Goal: Information Seeking & Learning: Understand process/instructions

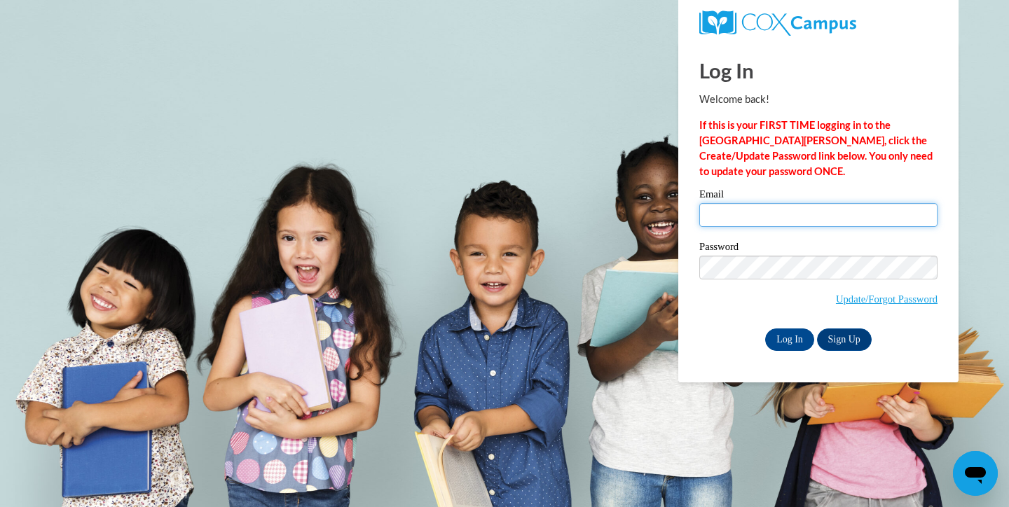
type input "ashley.baker@muskegonorway.org"
click at [774, 325] on div "Email ashley.baker@muskegonorway.org Password Update/Forgot Password Log In Sig…" at bounding box center [818, 269] width 238 height 161
click at [777, 334] on input "Log In" at bounding box center [789, 340] width 49 height 22
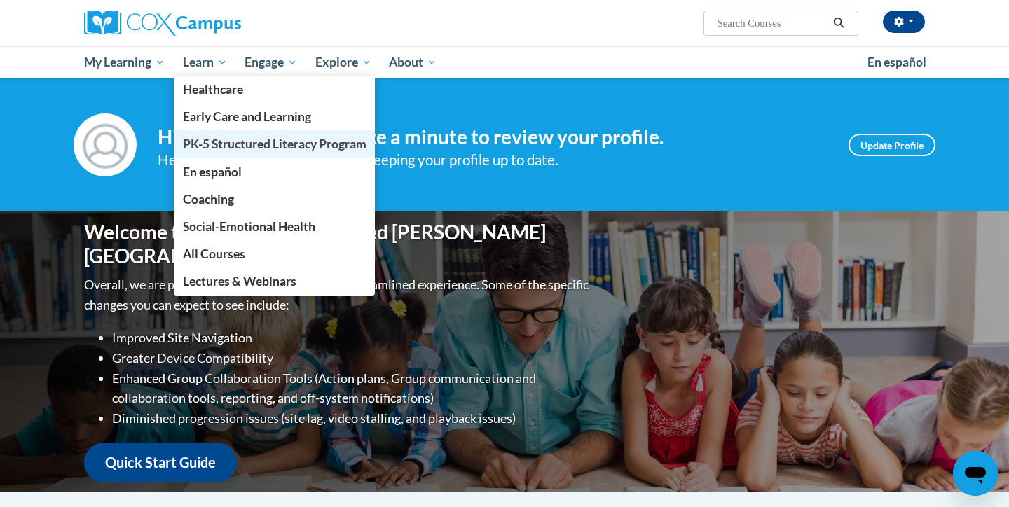
click at [203, 151] on span "PK-5 Structured Literacy Program" at bounding box center [275, 144] width 184 height 15
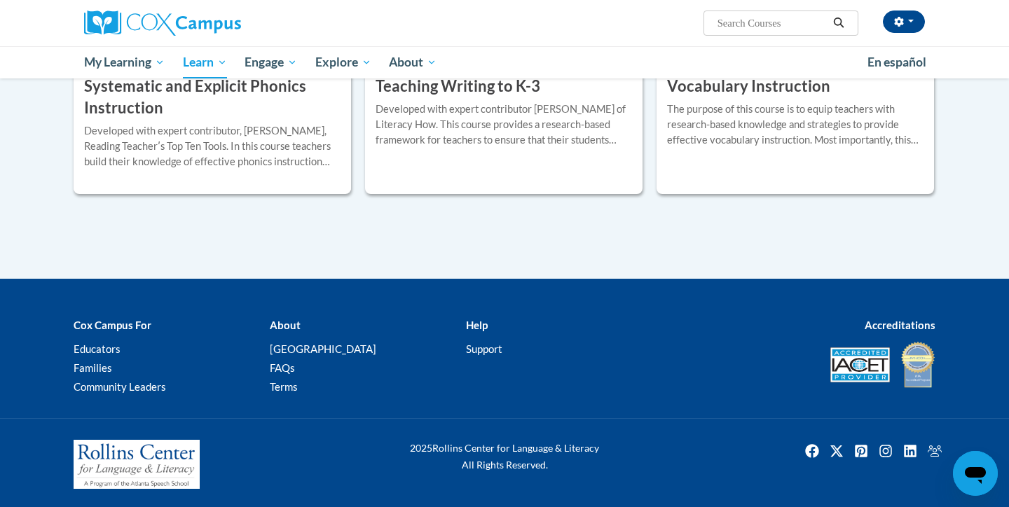
scroll to position [1726, 0]
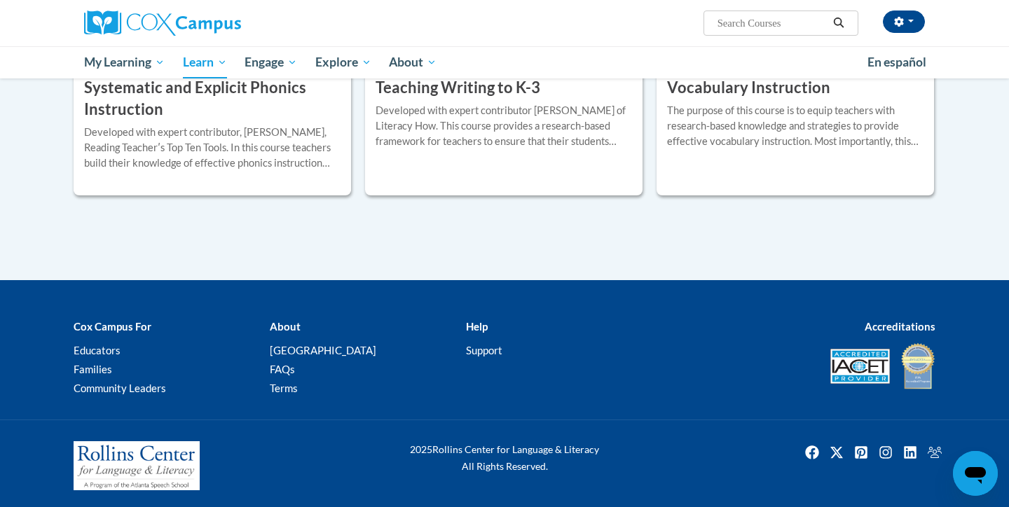
click at [262, 180] on div "More Info Open Developed with expert contributor, Dr. Deborah Glaser, Reading T…" at bounding box center [212, 156] width 277 height 71
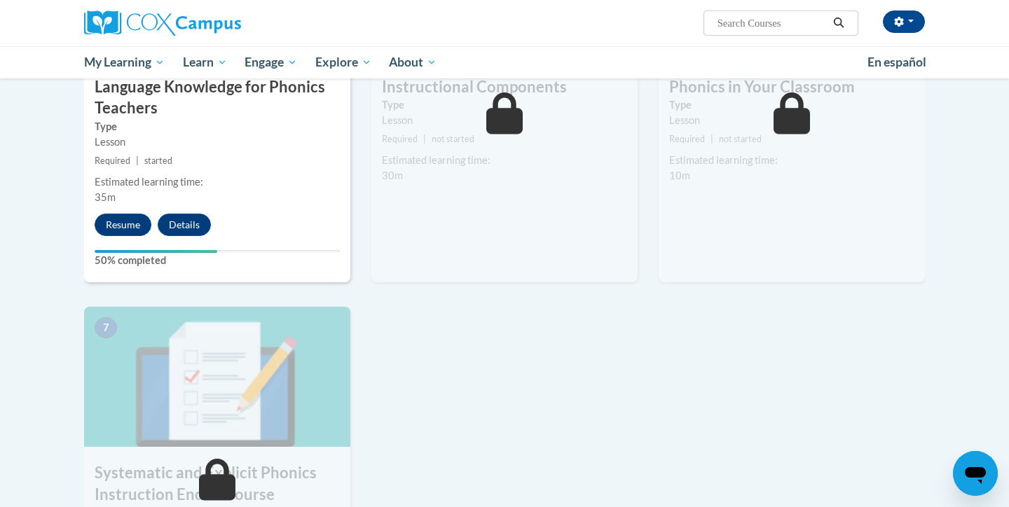
scroll to position [815, 0]
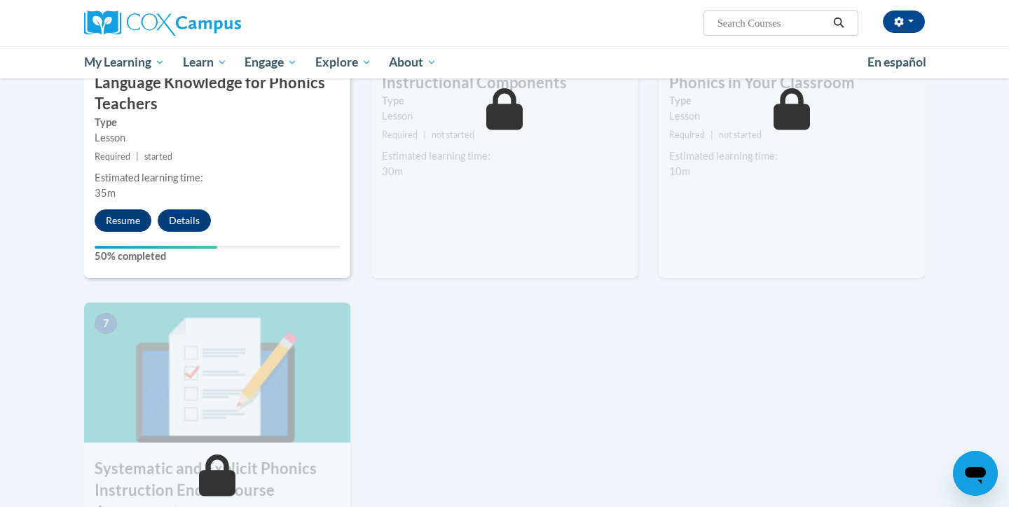
click at [140, 210] on button "Resume" at bounding box center [123, 221] width 57 height 22
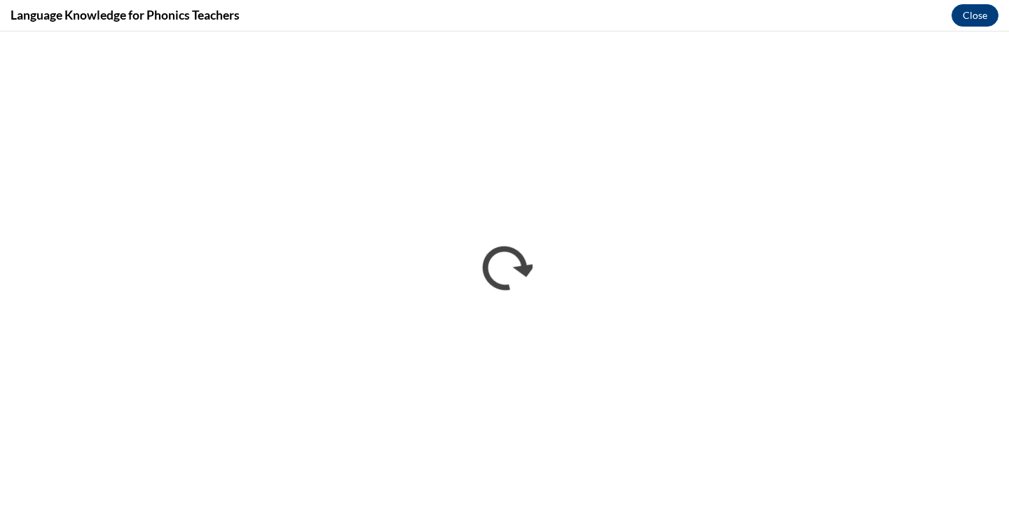
scroll to position [0, 0]
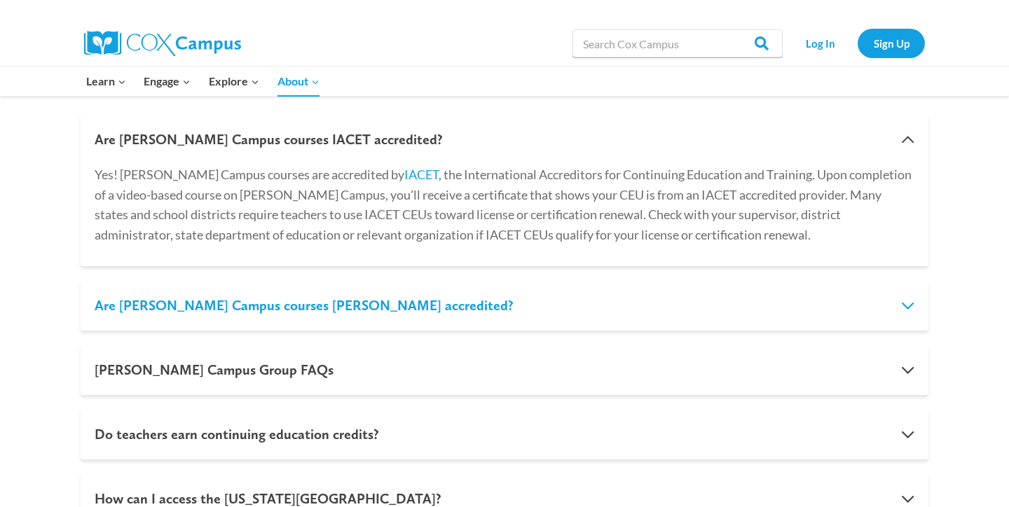
scroll to position [792, 0]
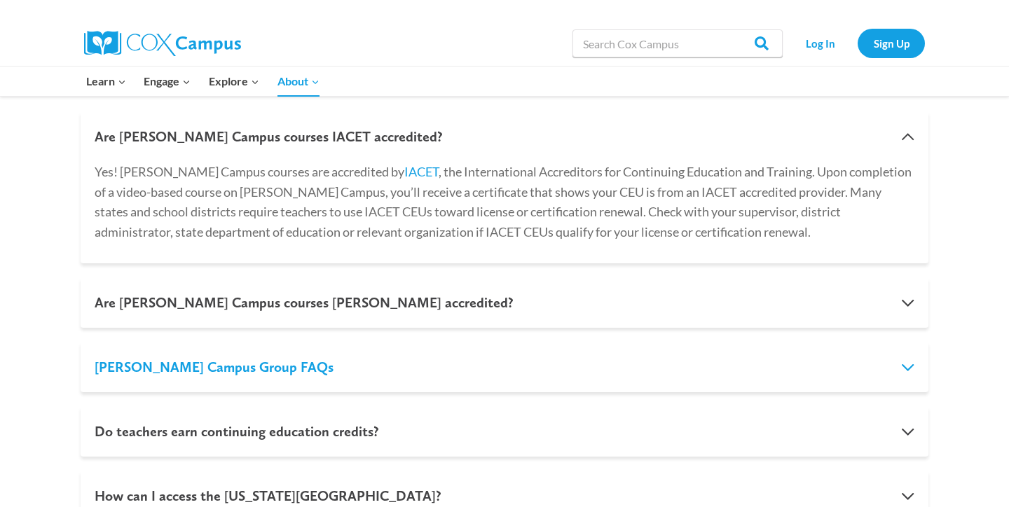
click at [474, 352] on button "Cox Campus Group FAQs" at bounding box center [505, 367] width 848 height 50
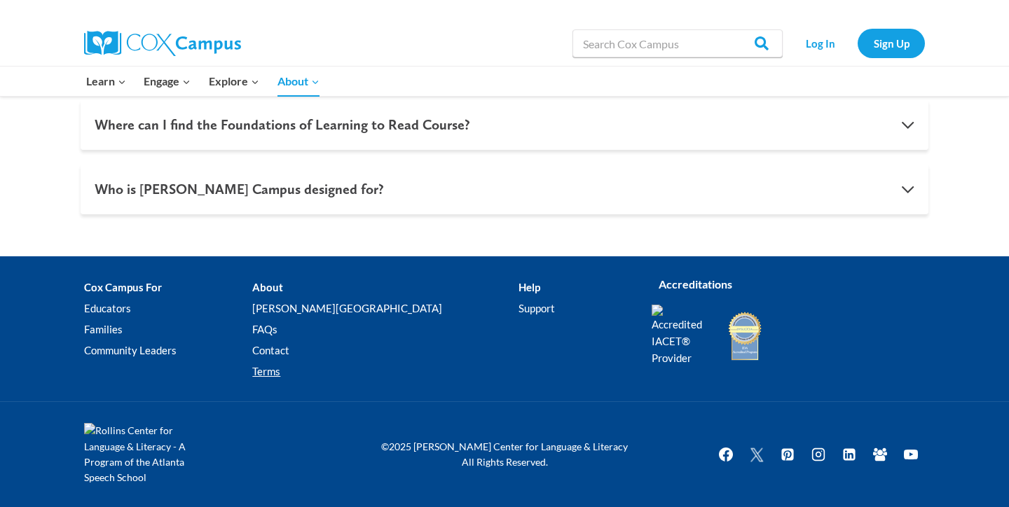
scroll to position [1836, 0]
click at [519, 299] on link "Support" at bounding box center [575, 309] width 112 height 21
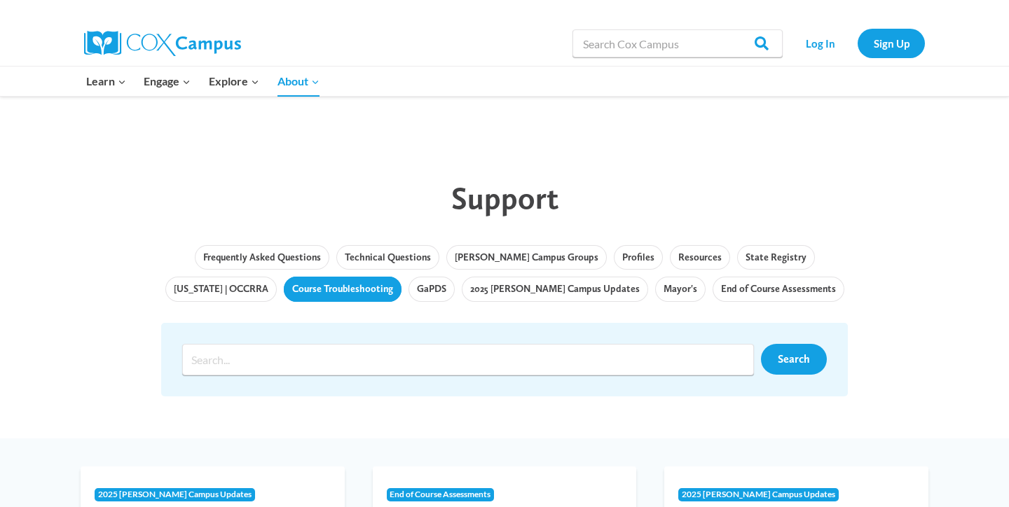
click at [303, 287] on link "Course Troubleshooting" at bounding box center [343, 289] width 118 height 25
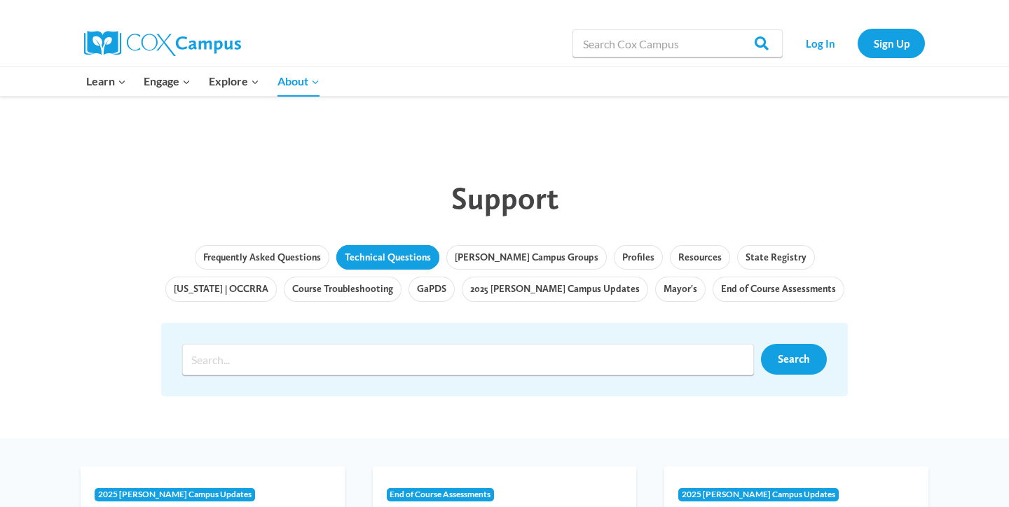
click at [357, 268] on link "Technical Questions" at bounding box center [387, 257] width 103 height 25
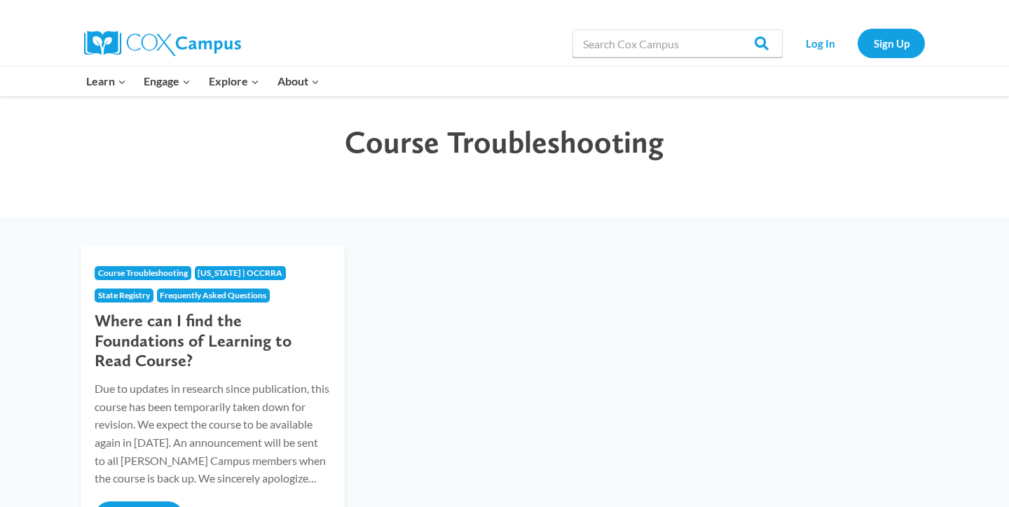
scroll to position [52, 0]
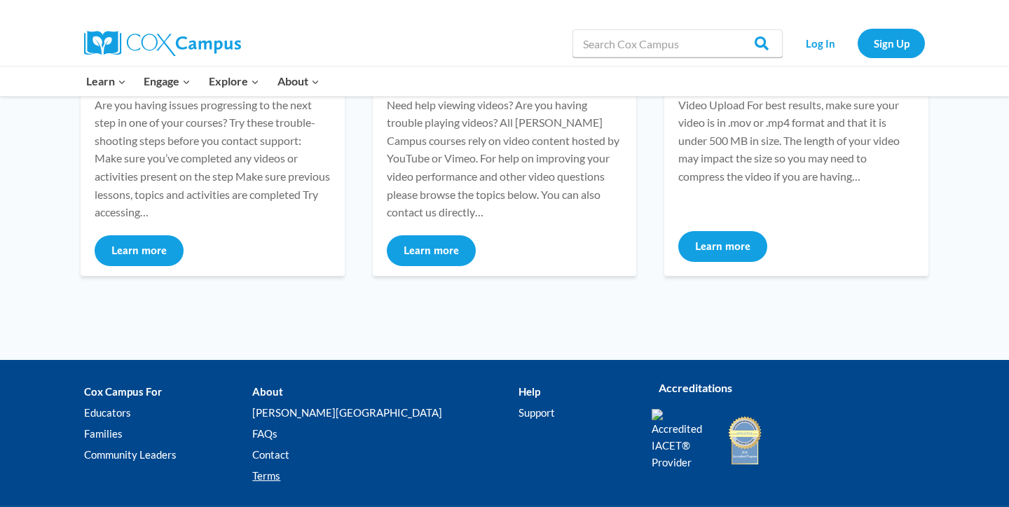
scroll to position [221, 0]
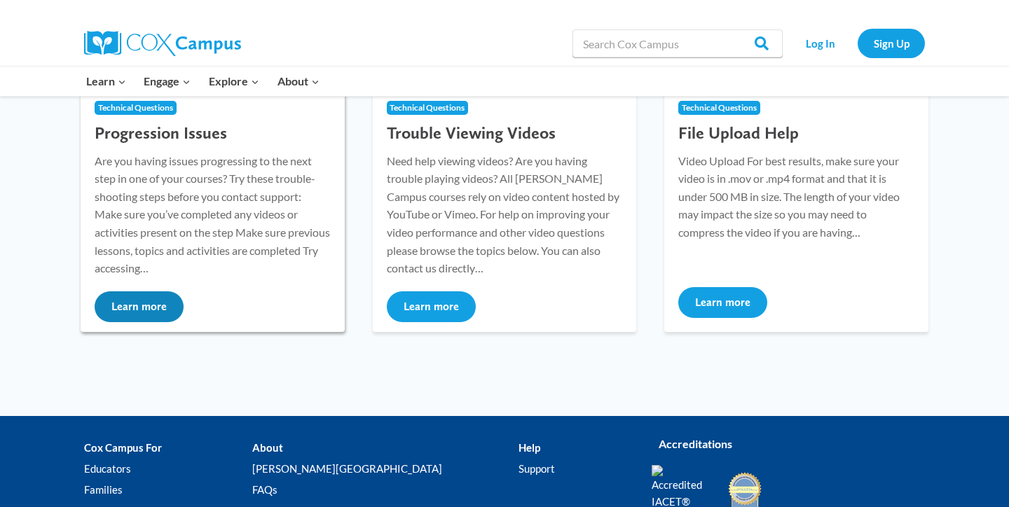
click at [143, 307] on button "Learn more" at bounding box center [139, 307] width 89 height 31
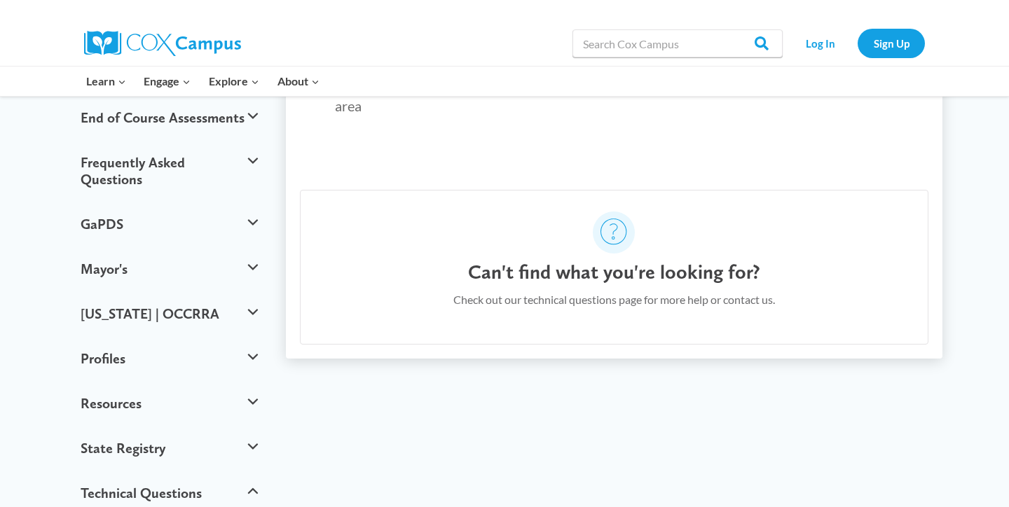
scroll to position [199, 0]
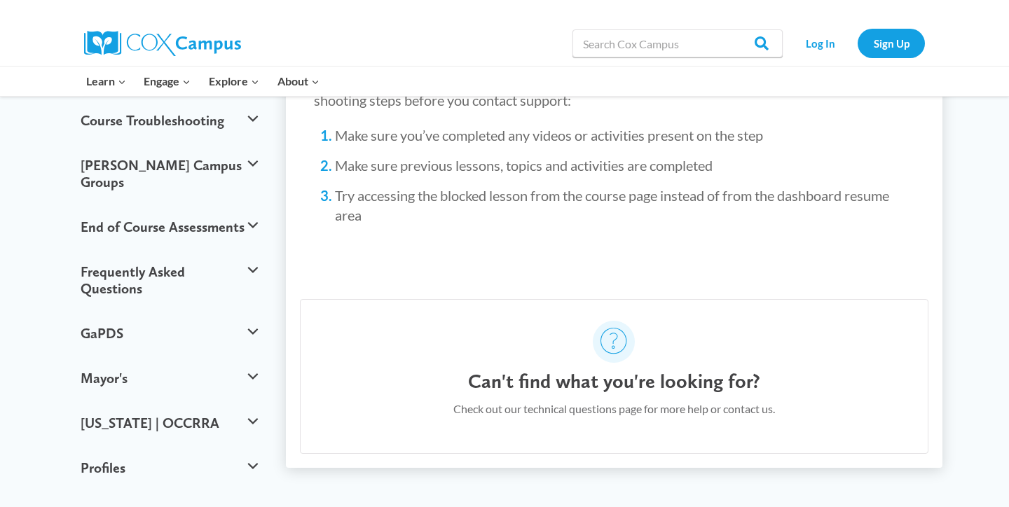
click at [553, 362] on div "Can't find what you're looking for? Check out our technical questions page for …" at bounding box center [614, 376] width 629 height 155
click at [593, 351] on div "Can't find what you're looking for? Check out our technical questions page for …" at bounding box center [614, 376] width 629 height 155
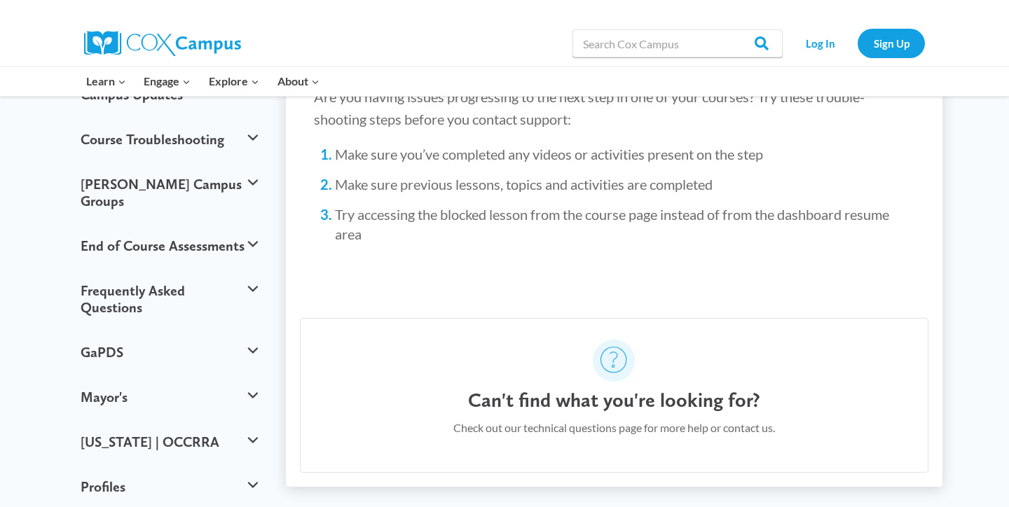
scroll to position [0, 0]
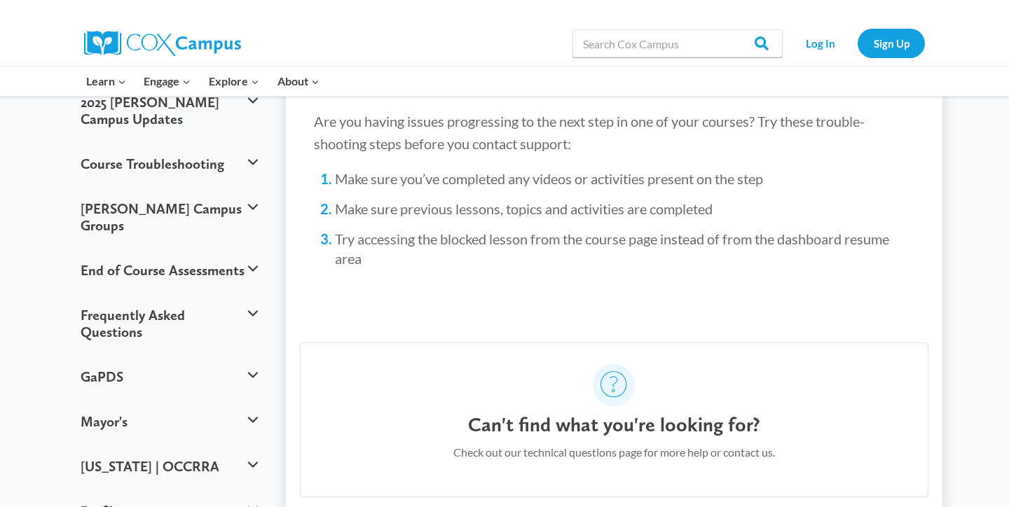
click at [593, 350] on div "Can't find what you're looking for? Check out our technical questions page for …" at bounding box center [614, 420] width 629 height 155
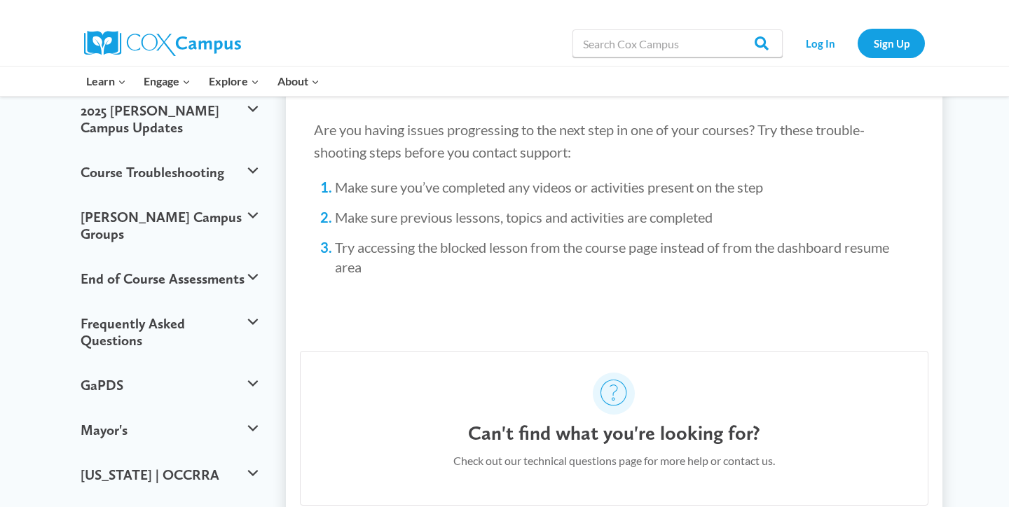
scroll to position [87, 0]
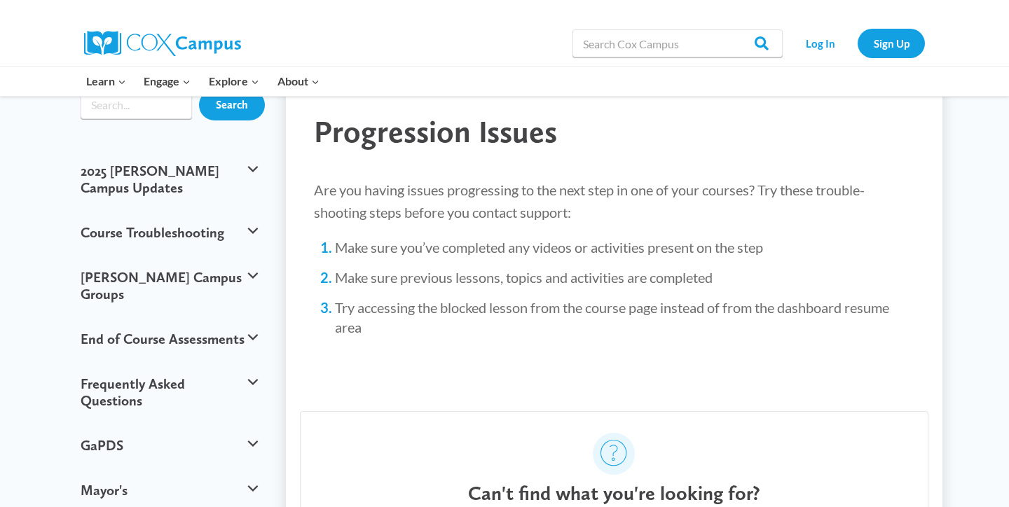
click at [405, 193] on p "Are you having issues progressing to the next step in one of your courses? Try …" at bounding box center [614, 201] width 601 height 45
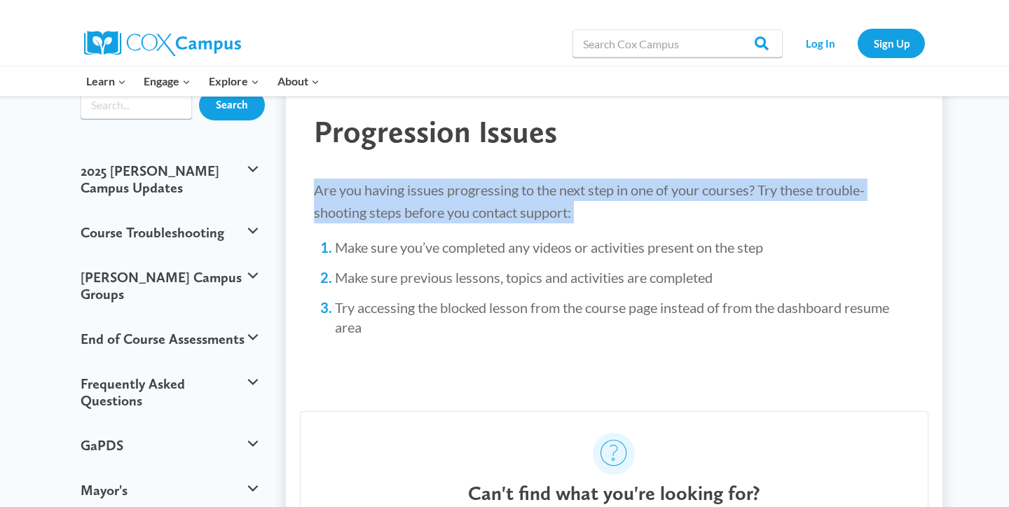
click at [405, 193] on p "Are you having issues progressing to the next step in one of your courses? Try …" at bounding box center [614, 201] width 601 height 45
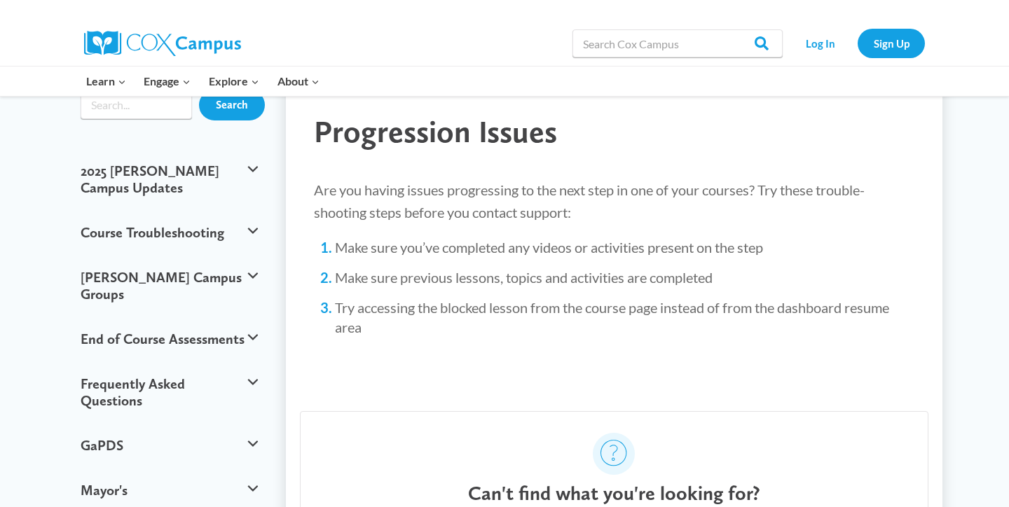
click at [390, 247] on li "Make sure you’ve completed any videos or activities present on the step" at bounding box center [625, 248] width 580 height 20
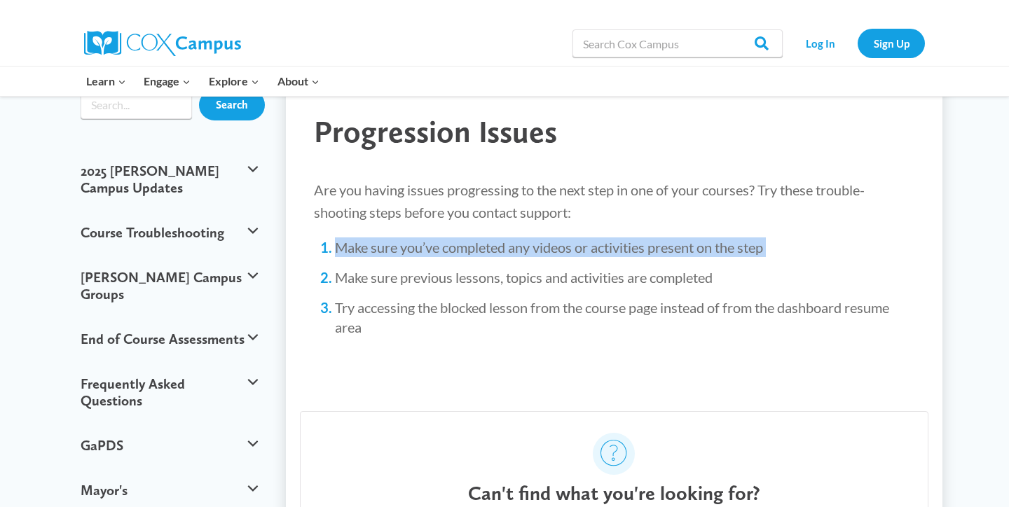
click at [390, 247] on li "Make sure you’ve completed any videos or activities present on the step" at bounding box center [625, 248] width 580 height 20
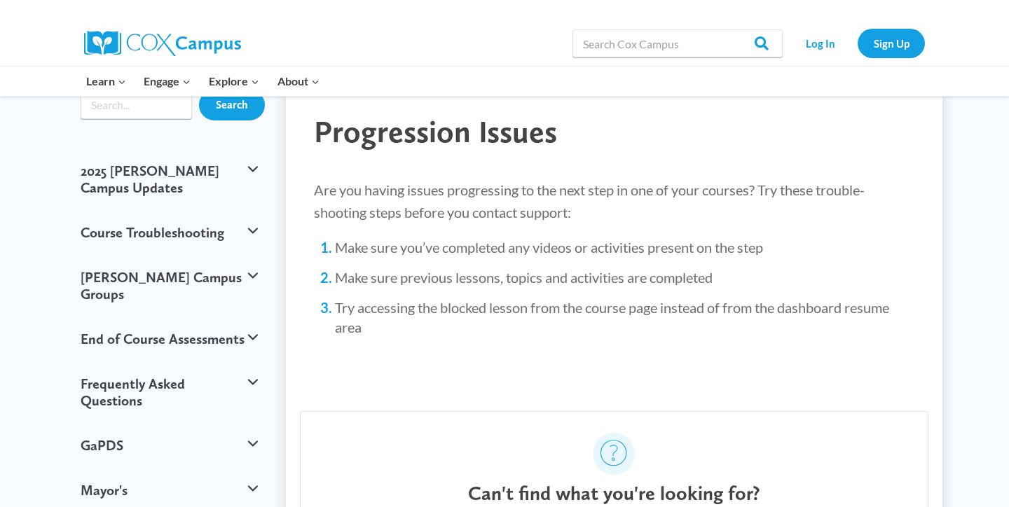
click at [394, 308] on li "Try accessing the blocked lesson from the course page instead of from the dashb…" at bounding box center [625, 317] width 580 height 39
click at [440, 271] on li "Make sure previous lessons, topics and activities are completed" at bounding box center [625, 278] width 580 height 20
click at [413, 336] on div "Are you having issues progressing to the next step in one of your courses? Try …" at bounding box center [614, 268] width 601 height 179
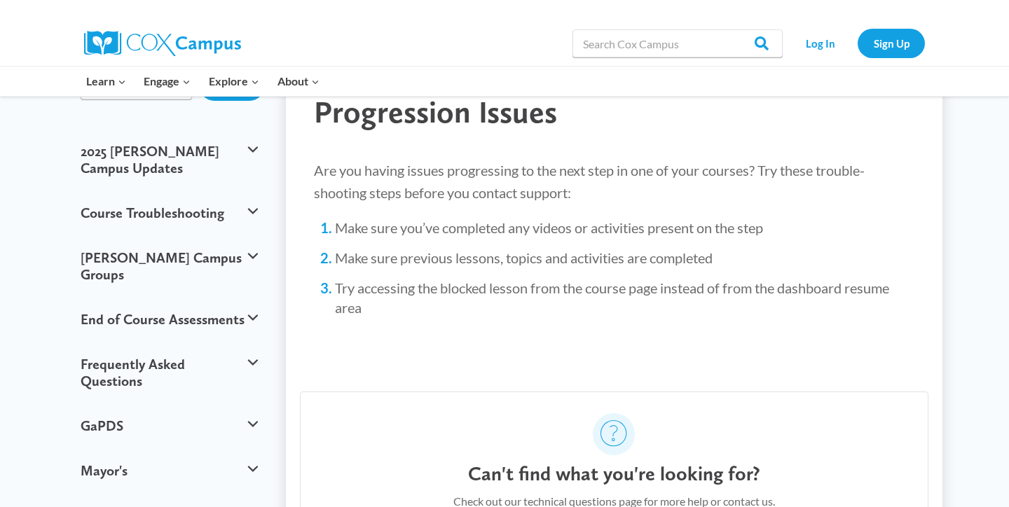
scroll to position [121, 0]
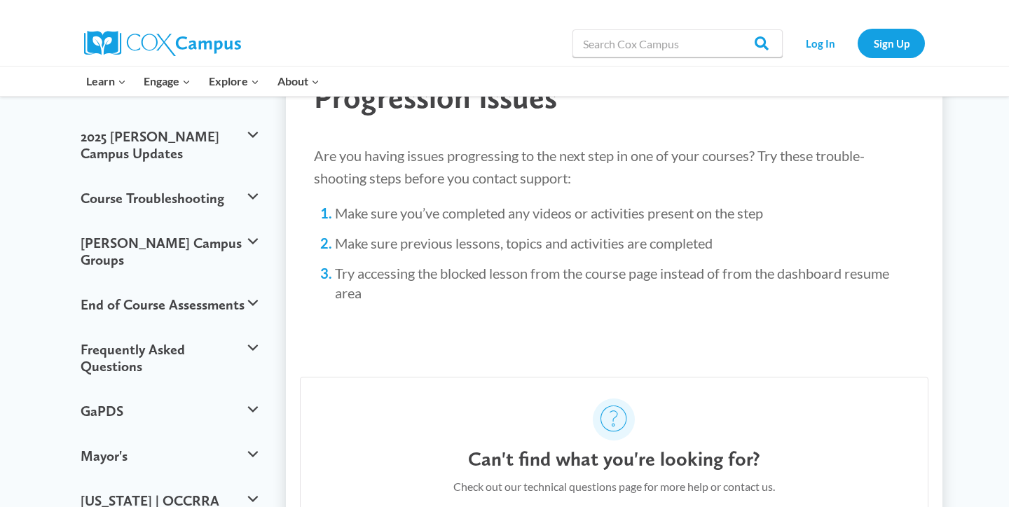
click at [618, 424] on icon at bounding box center [614, 419] width 27 height 27
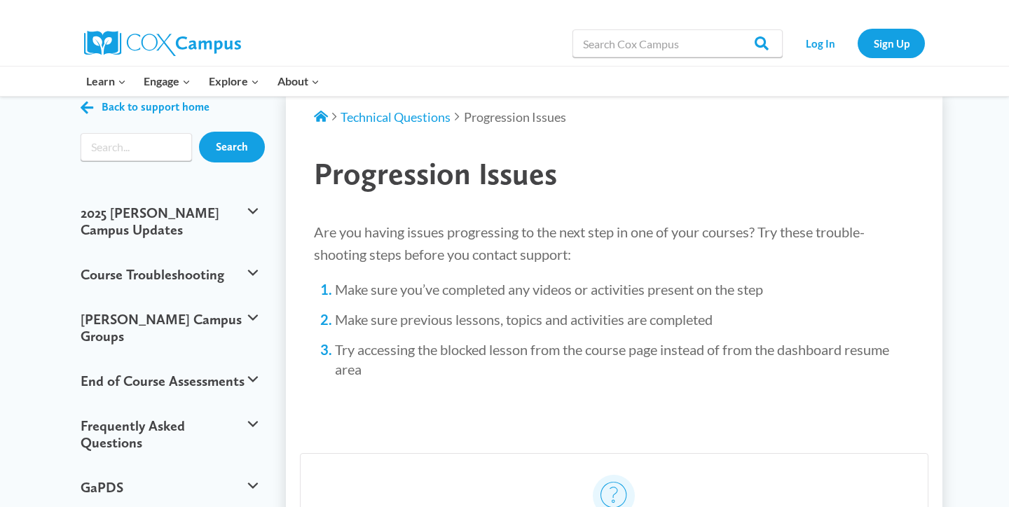
scroll to position [36, 0]
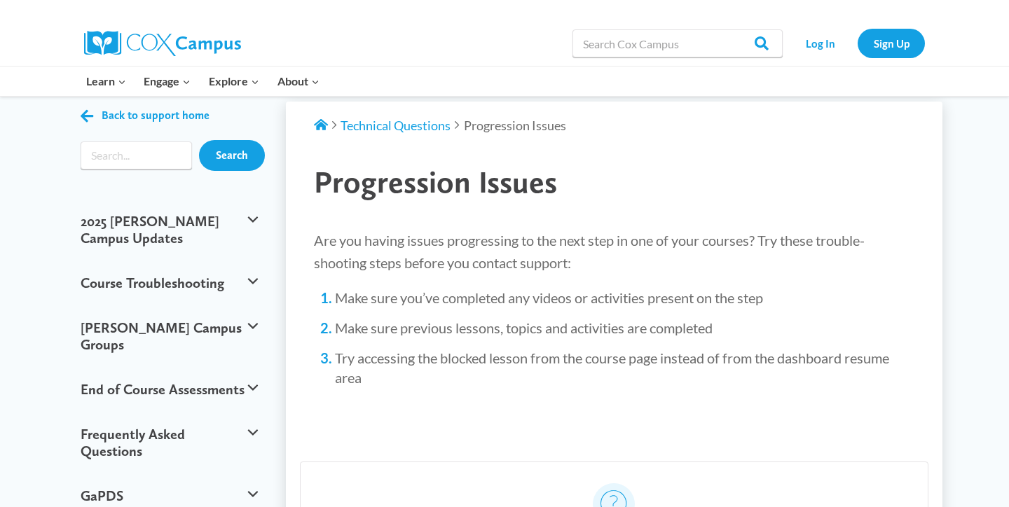
click at [617, 329] on li "Make sure previous lessons, topics and activities are completed" at bounding box center [625, 328] width 580 height 20
click at [600, 300] on li "Make sure you’ve completed any videos or activities present on the step" at bounding box center [625, 298] width 580 height 20
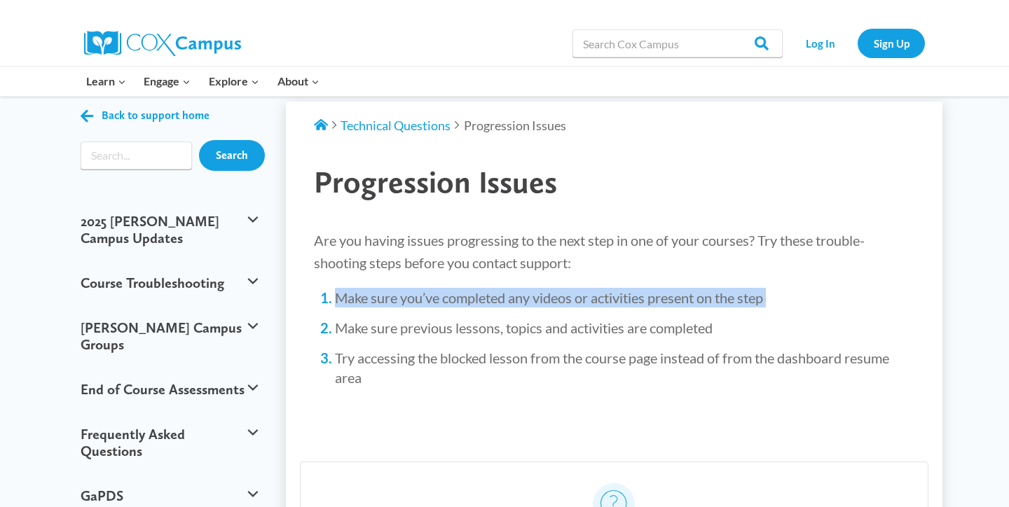
click at [600, 300] on li "Make sure you’ve completed any videos or activities present on the step" at bounding box center [625, 298] width 580 height 20
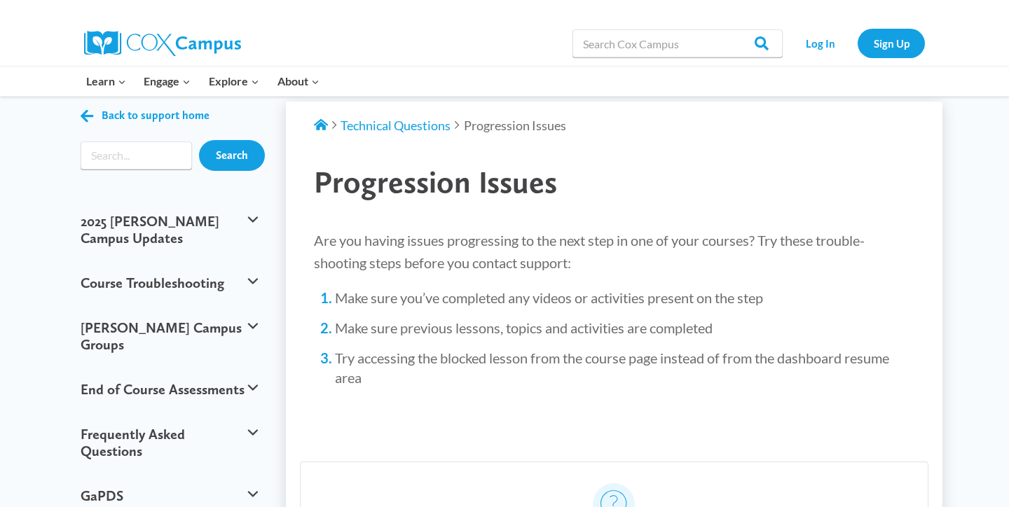
click at [496, 370] on li "Try accessing the blocked lesson from the course page instead of from the dashb…" at bounding box center [625, 367] width 580 height 39
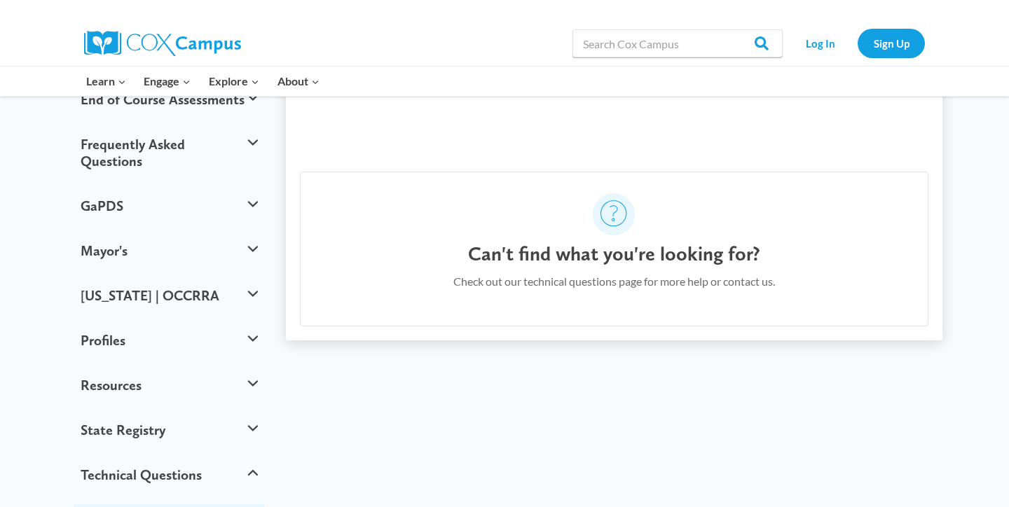
scroll to position [326, 0]
click at [507, 378] on div "Back to support home Search 2025 Cox Campus Updates When Will the Cox Campus Up…" at bounding box center [505, 208] width 876 height 793
click at [561, 274] on p "Check out our technical questions page for more help or contact us." at bounding box center [614, 282] width 322 height 18
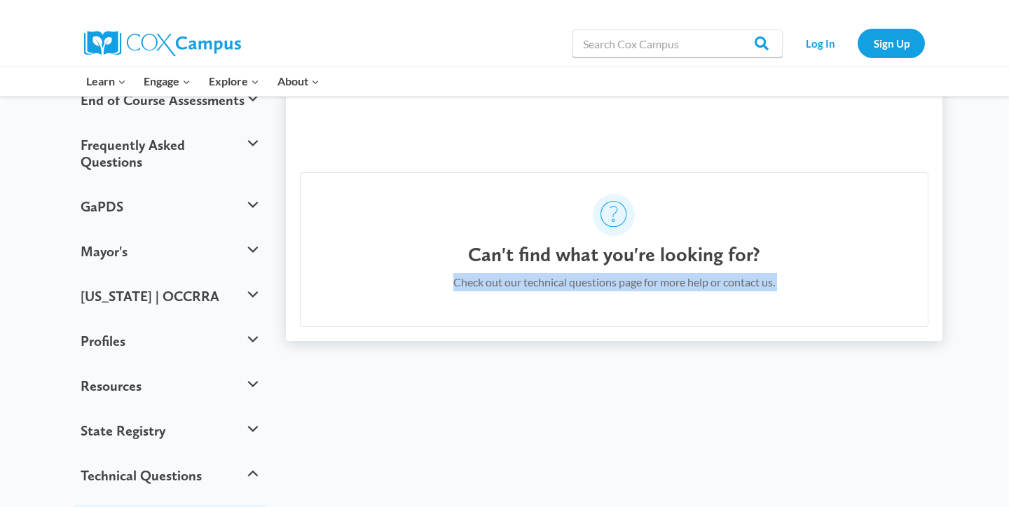
click at [561, 274] on p "Check out our technical questions page for more help or contact us." at bounding box center [614, 282] width 322 height 18
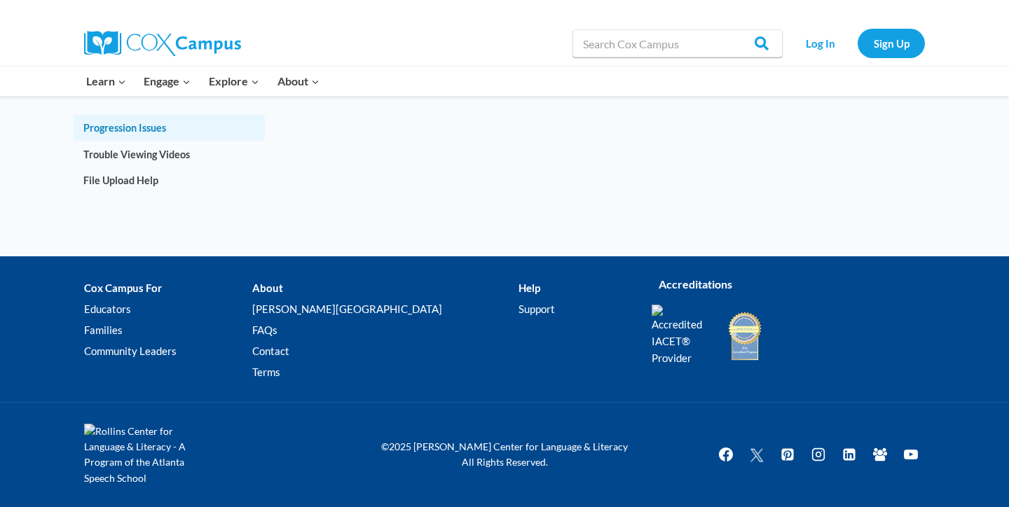
scroll to position [751, 0]
click at [301, 341] on link "Contact" at bounding box center [385, 351] width 266 height 21
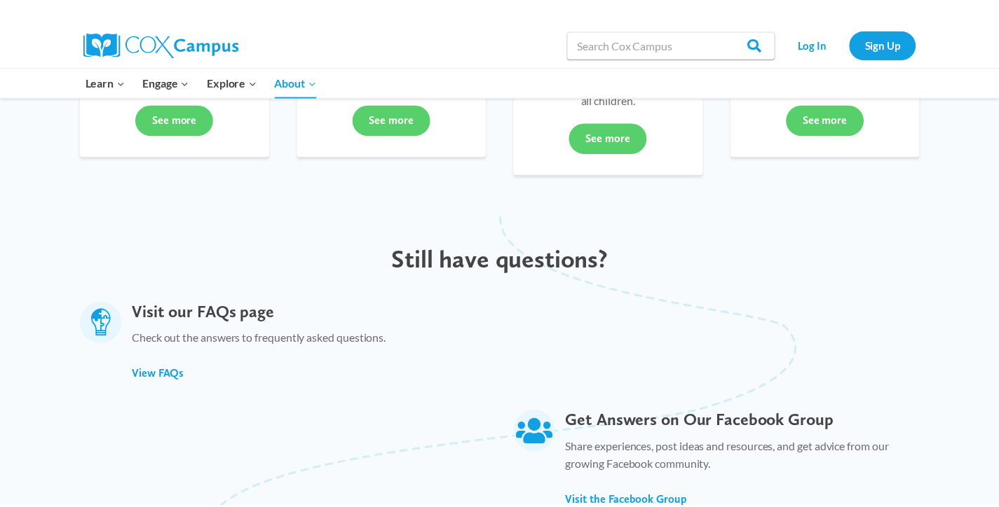
scroll to position [343, 0]
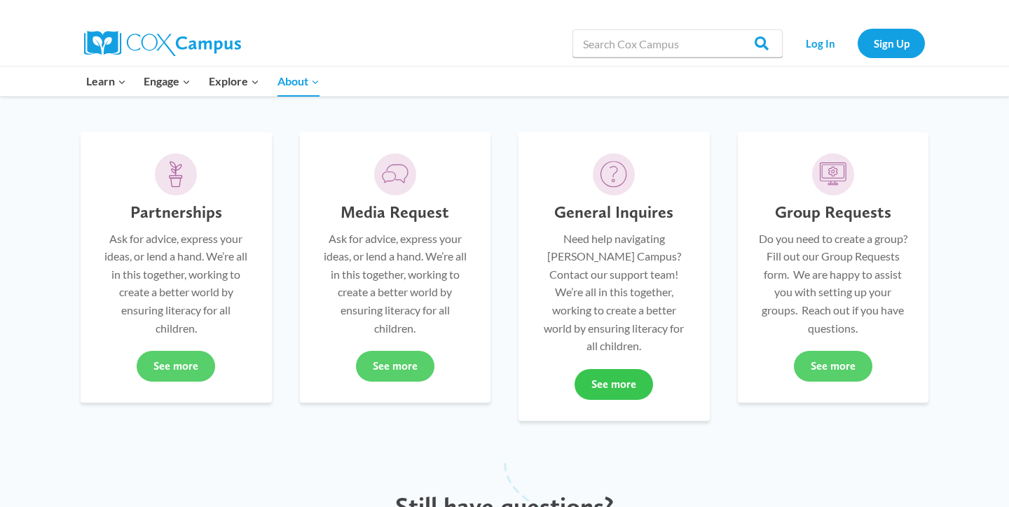
click at [632, 369] on link "See more" at bounding box center [614, 384] width 78 height 31
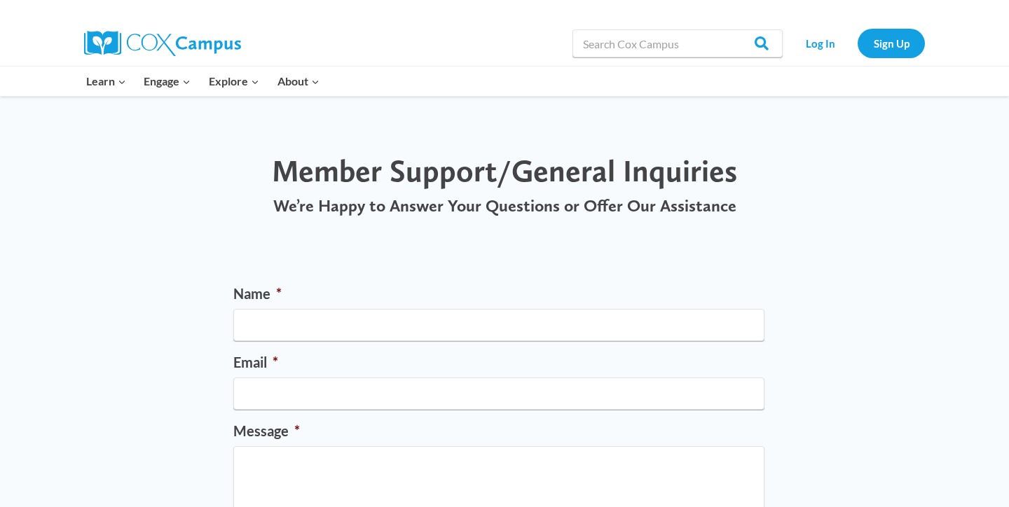
scroll to position [7, 0]
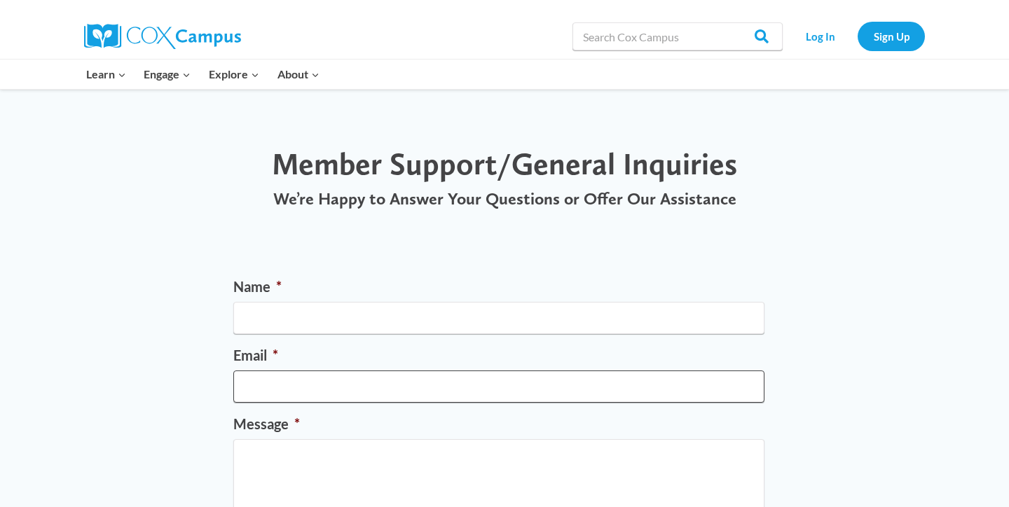
click at [624, 374] on input "Email *" at bounding box center [498, 387] width 531 height 32
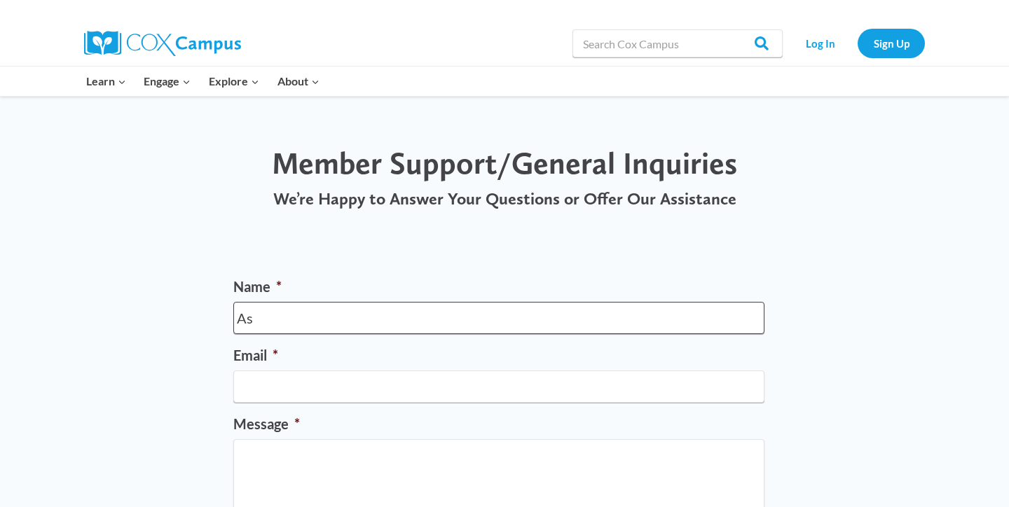
type input "A"
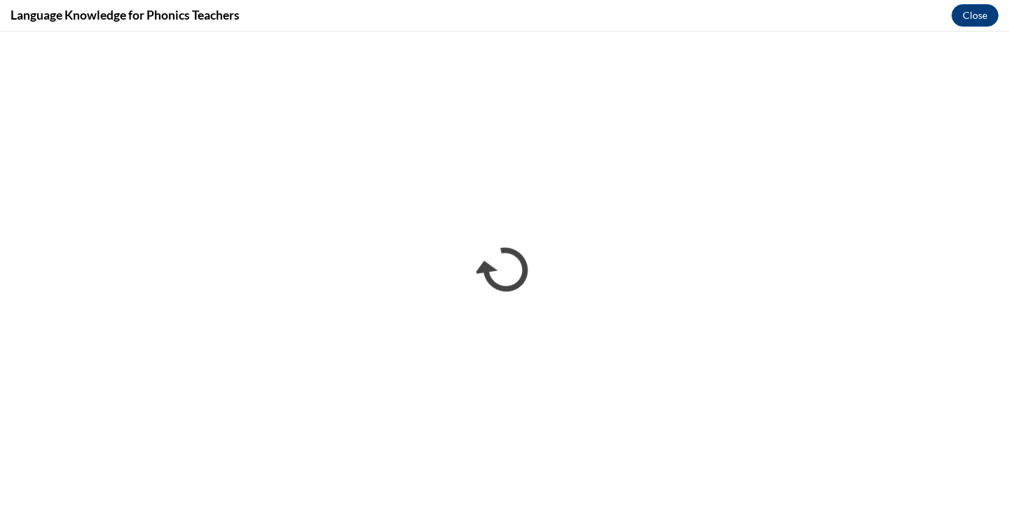
click at [830, 0] on div "Language Knowledge for Phonics Teachers Close" at bounding box center [504, 16] width 1009 height 32
